Goal: Find specific page/section: Find specific page/section

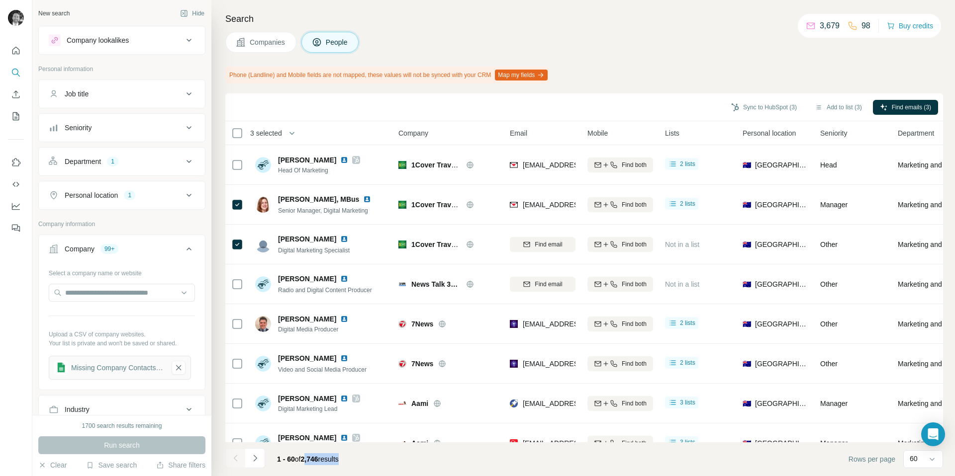
drag, startPoint x: 307, startPoint y: 461, endPoint x: 353, endPoint y: 461, distance: 45.7
click at [347, 461] on div "1 - 60 of 2,746 results" at bounding box center [308, 460] width 78 height 22
click at [88, 164] on div "Department" at bounding box center [83, 162] width 36 height 10
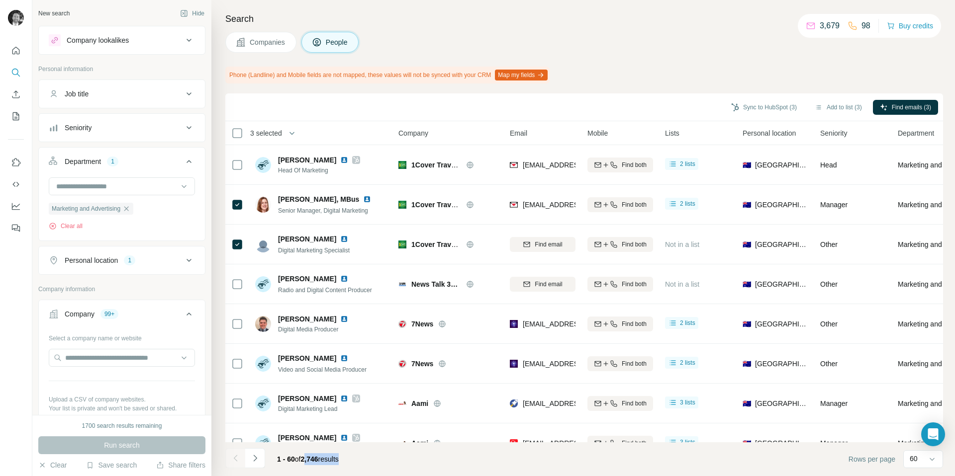
click at [88, 164] on div "Department" at bounding box center [83, 162] width 36 height 10
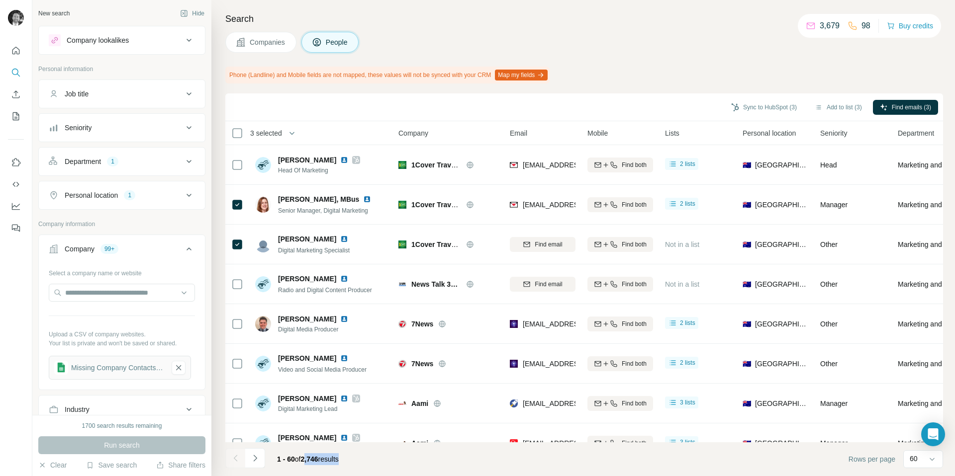
click at [91, 192] on div "Personal location" at bounding box center [91, 195] width 53 height 10
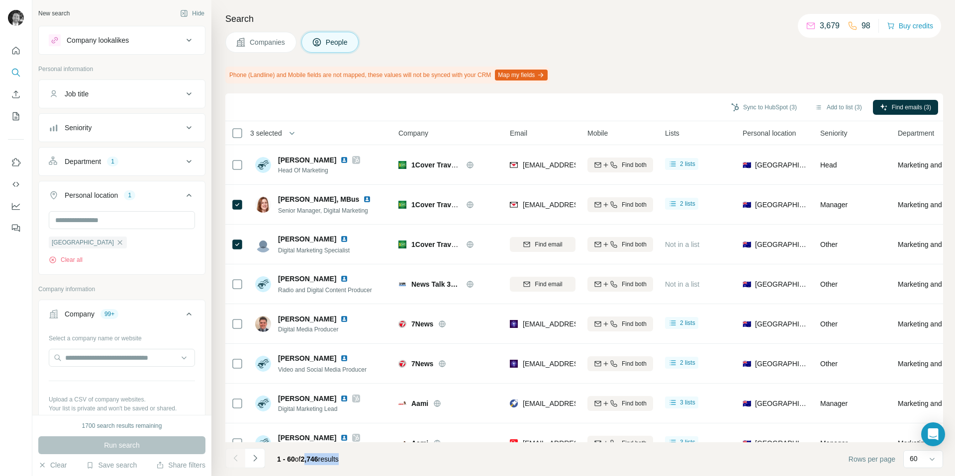
click at [91, 192] on div "Personal location" at bounding box center [91, 195] width 53 height 10
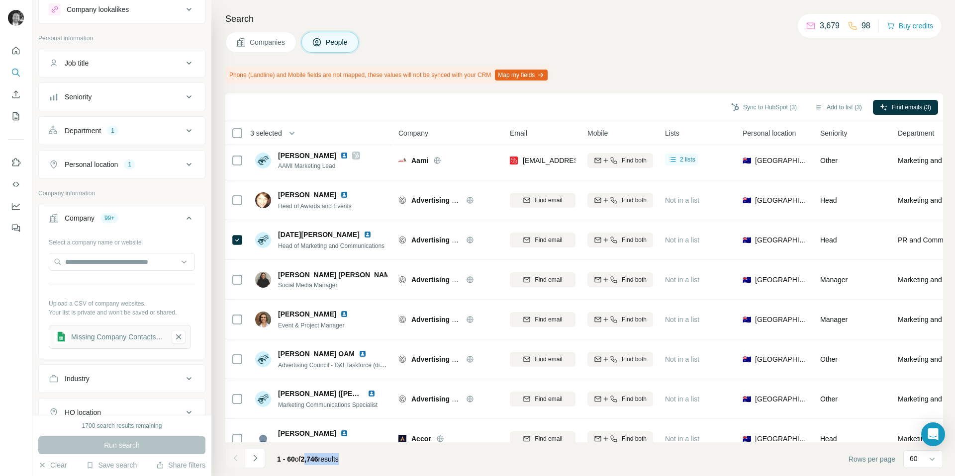
scroll to position [29, 0]
click at [137, 102] on div "Seniority" at bounding box center [116, 98] width 134 height 10
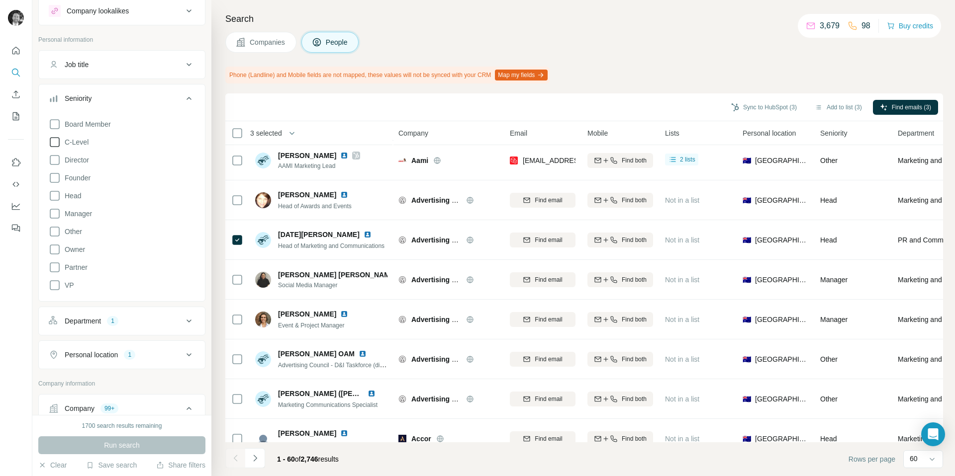
click at [53, 141] on icon at bounding box center [55, 142] width 12 height 12
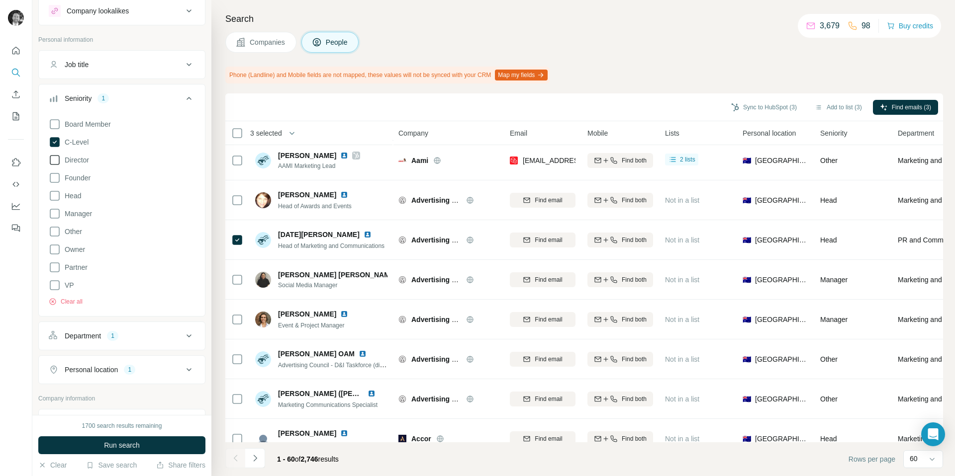
click at [54, 163] on icon at bounding box center [55, 160] width 12 height 12
click at [53, 200] on icon at bounding box center [55, 196] width 12 height 12
click at [51, 216] on icon at bounding box center [55, 214] width 12 height 12
click at [56, 178] on icon at bounding box center [55, 178] width 12 height 12
click at [57, 250] on icon at bounding box center [55, 250] width 12 height 12
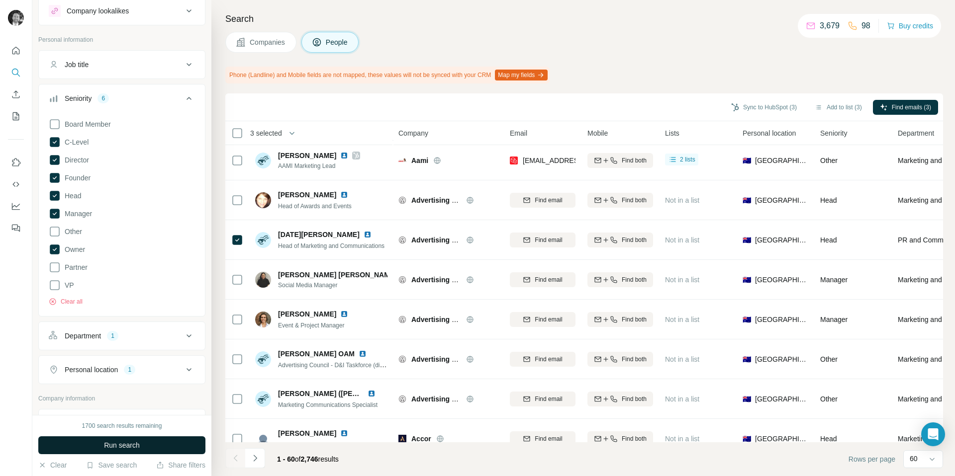
click at [115, 446] on span "Run search" at bounding box center [122, 446] width 36 height 10
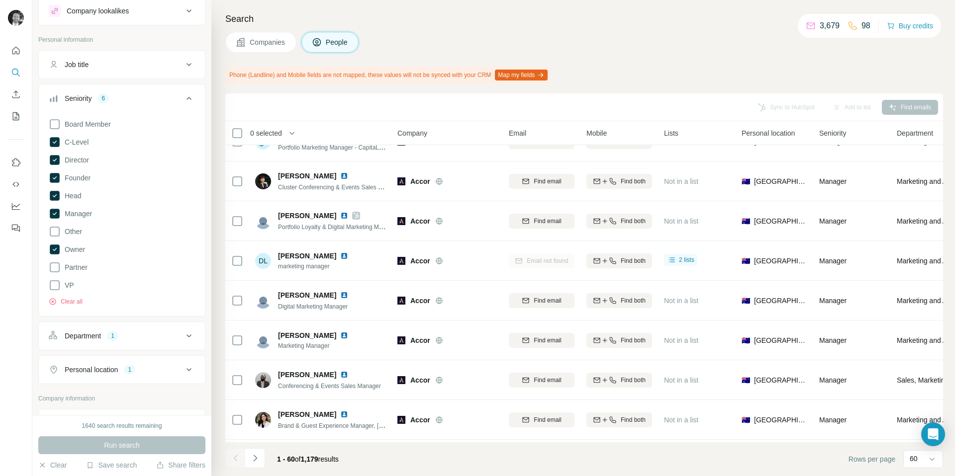
scroll to position [1497, 1]
click at [913, 460] on p "60" at bounding box center [913, 459] width 8 height 10
click at [913, 460] on input at bounding box center [924, 459] width 30 height 11
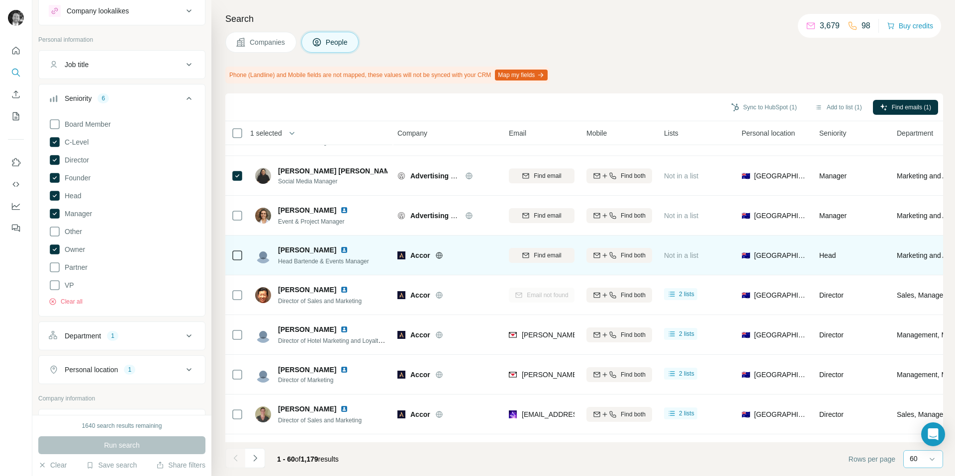
scroll to position [251, 1]
